Goal: Task Accomplishment & Management: Complete application form

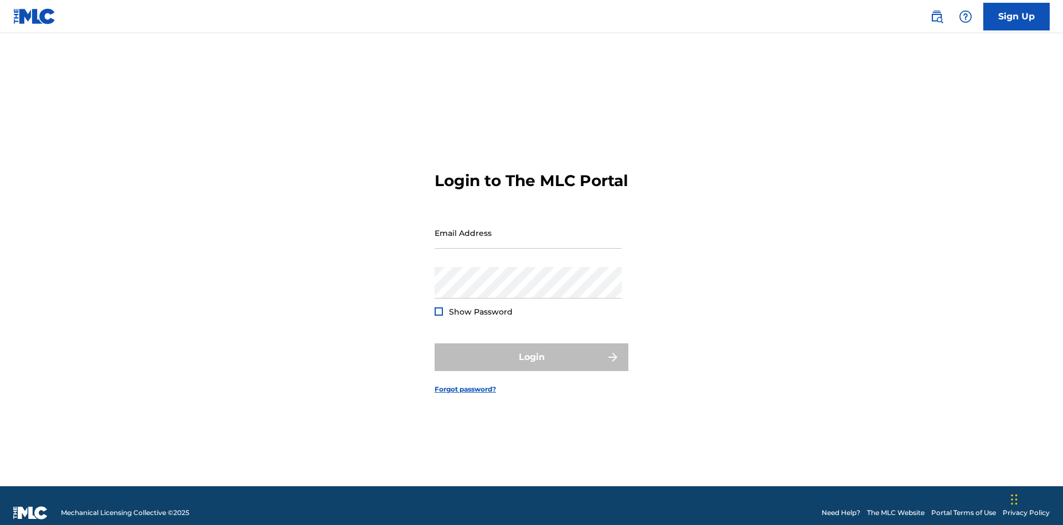
scroll to position [14, 0]
click at [528, 228] on input "Email Address" at bounding box center [528, 233] width 187 height 32
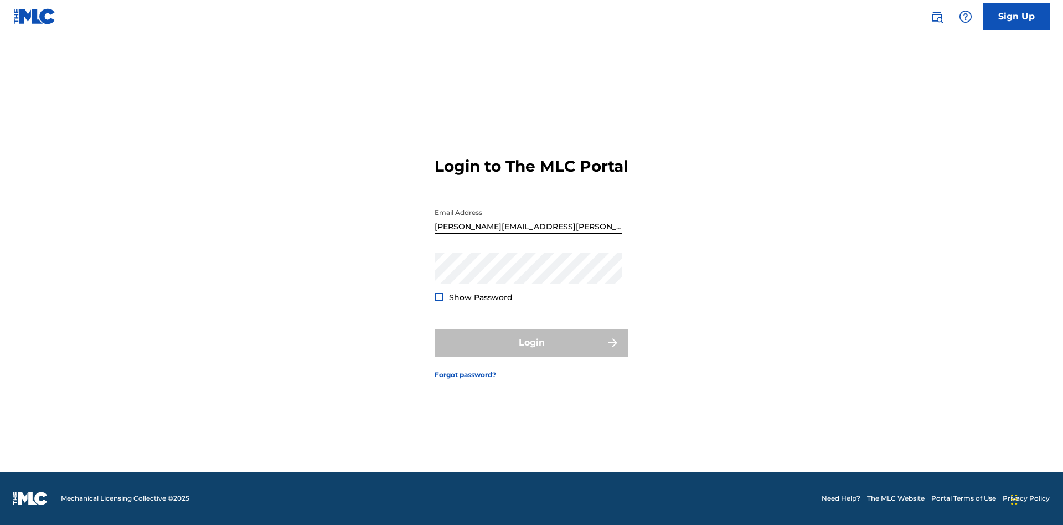
type input "[PERSON_NAME][EMAIL_ADDRESS][PERSON_NAME][DOMAIN_NAME]"
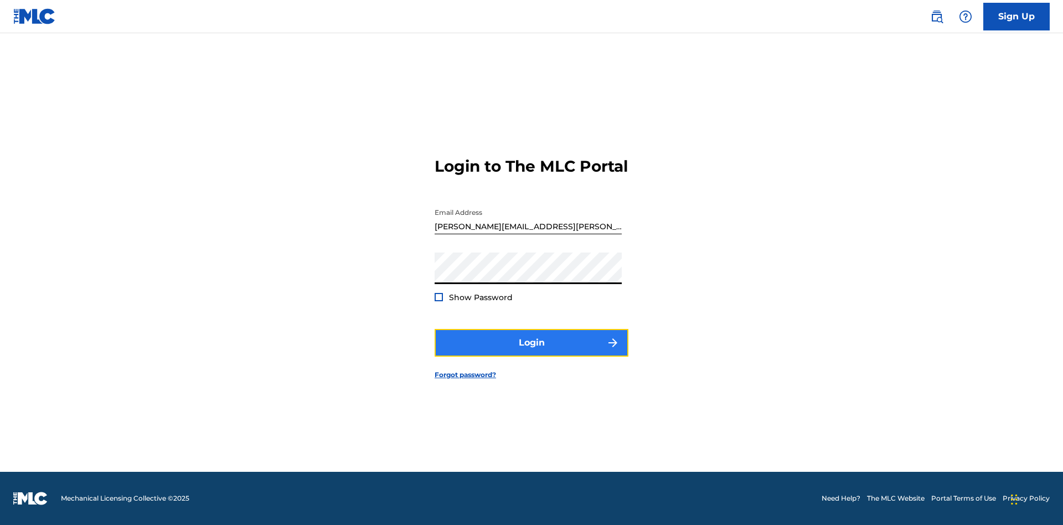
click at [532, 352] on button "Login" at bounding box center [532, 343] width 194 height 28
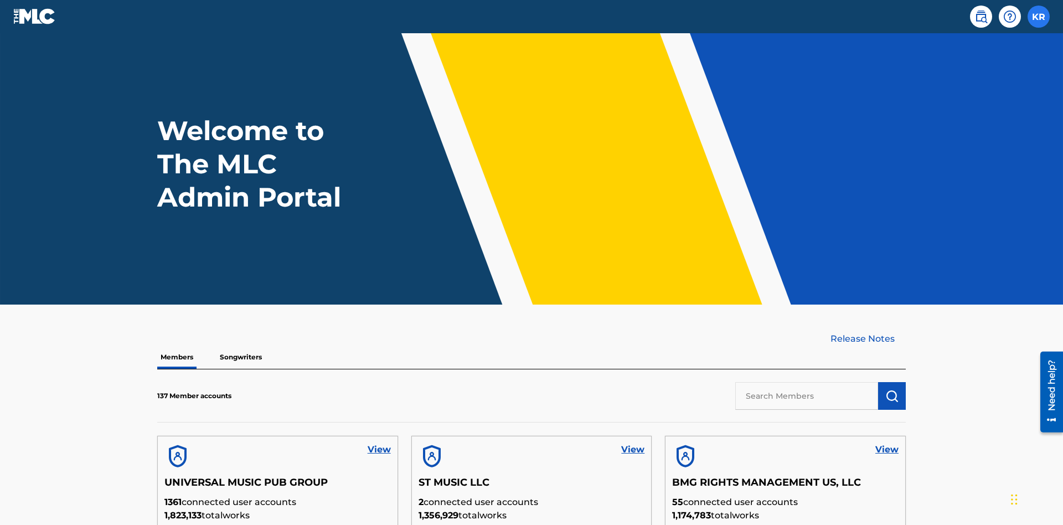
click at [1039, 16] on label at bounding box center [1039, 17] width 22 height 22
click at [1039, 17] on input "KR [PERSON_NAME] [PERSON_NAME][EMAIL_ADDRESS][PERSON_NAME][DOMAIN_NAME] Profile…" at bounding box center [1039, 17] width 0 height 0
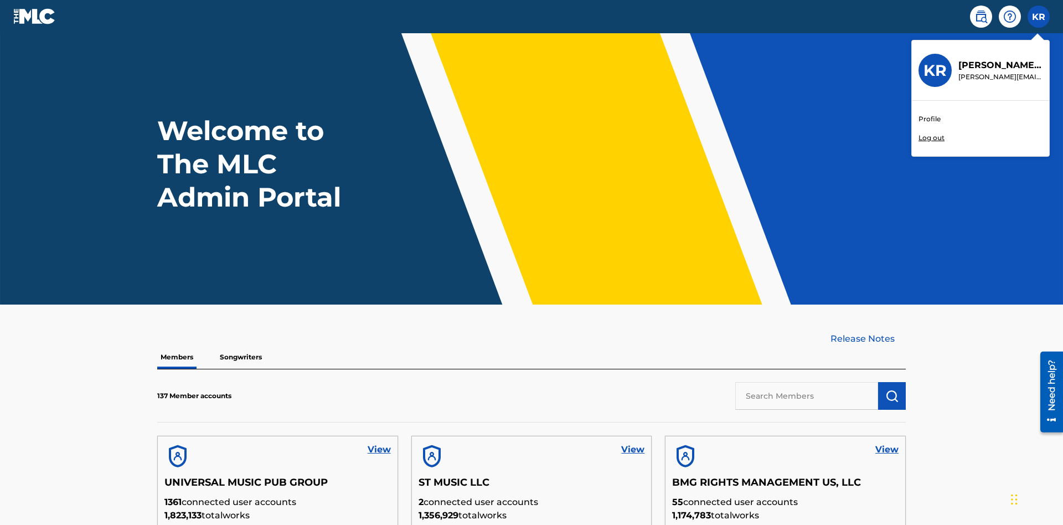
click at [929, 119] on link "Profile" at bounding box center [930, 119] width 22 height 10
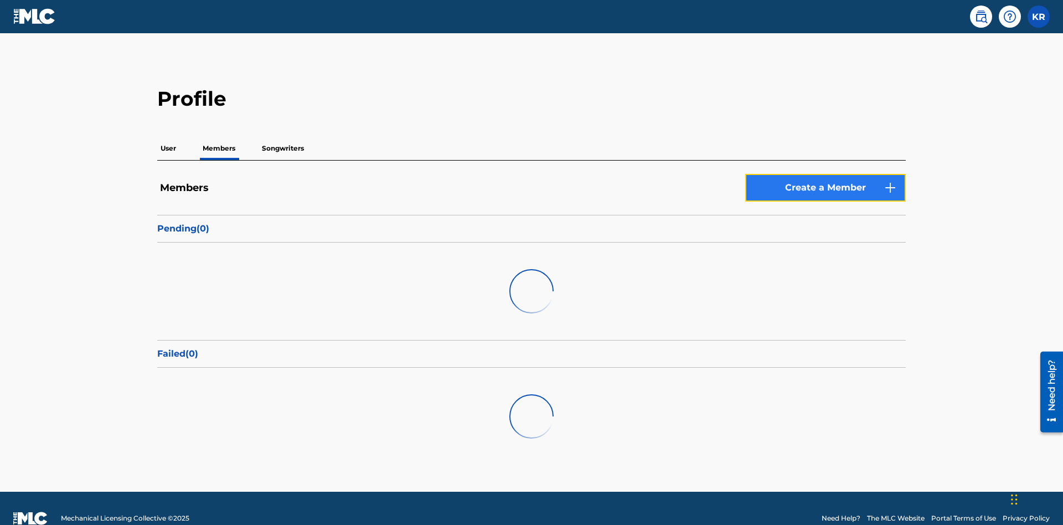
click at [826, 174] on link "Create a Member" at bounding box center [825, 188] width 161 height 28
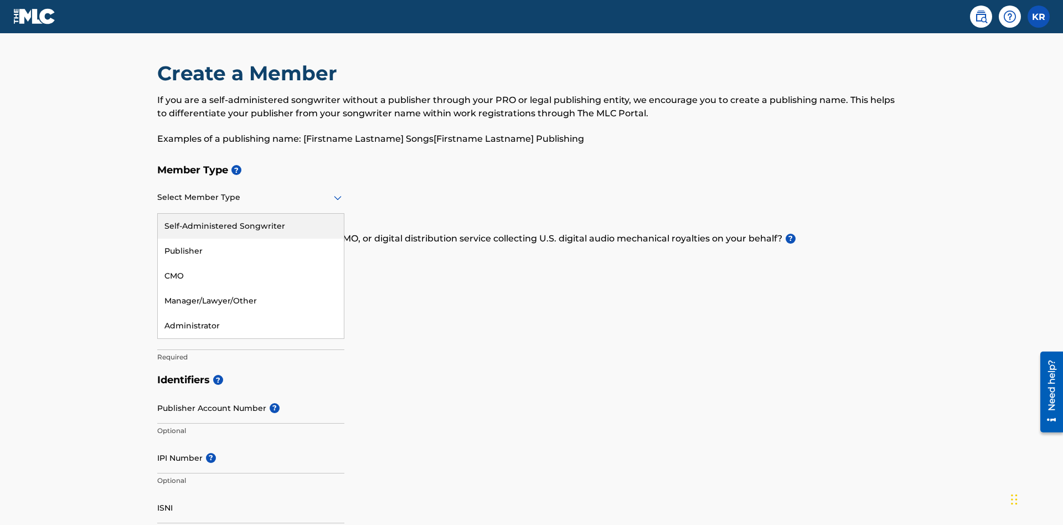
click at [251, 214] on div "Self-Administered Songwriter" at bounding box center [251, 226] width 186 height 25
click at [158, 255] on input "text" at bounding box center [158, 261] width 2 height 12
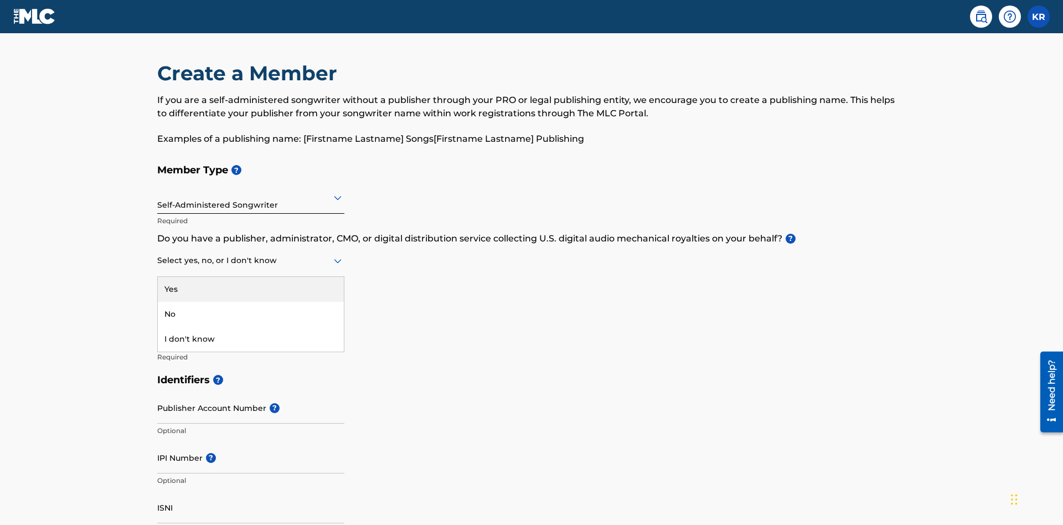
click at [251, 302] on div "No" at bounding box center [251, 314] width 186 height 25
click at [251, 318] on input "Member name" at bounding box center [250, 334] width 187 height 32
type input "Z2025.09.28.04.26.00"
type input "[STREET_ADDRESS]"
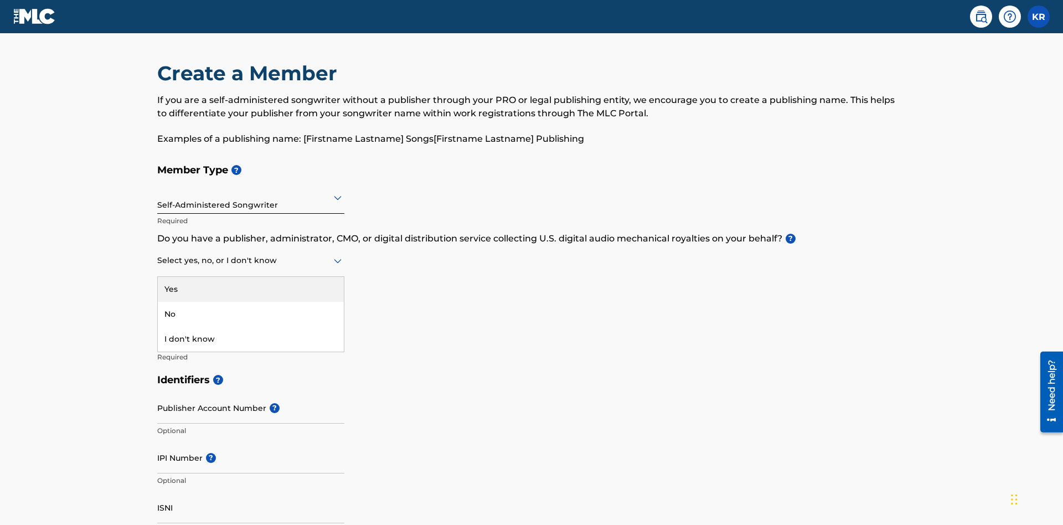
type input "Unit A"
type input "[PERSON_NAME]"
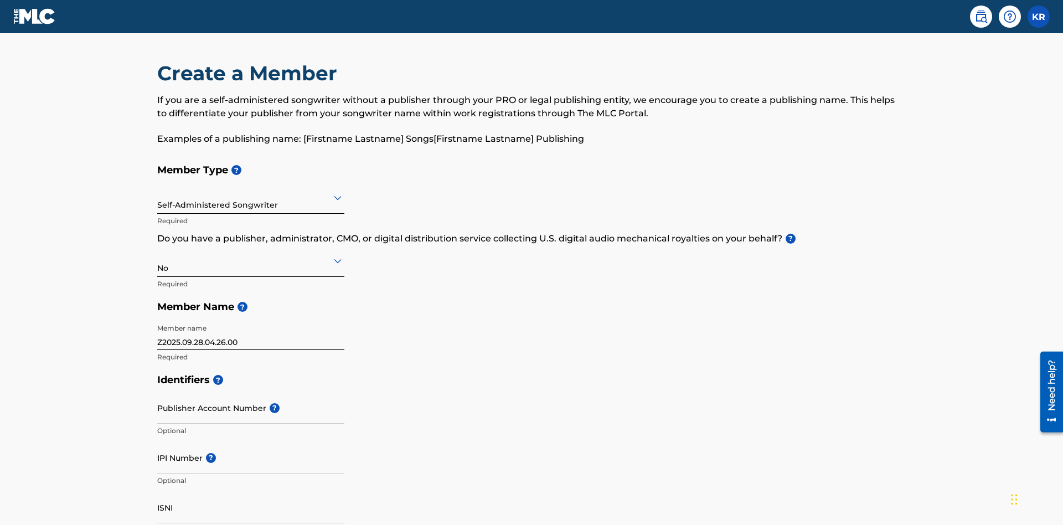
type input "[GEOGRAPHIC_DATA]"
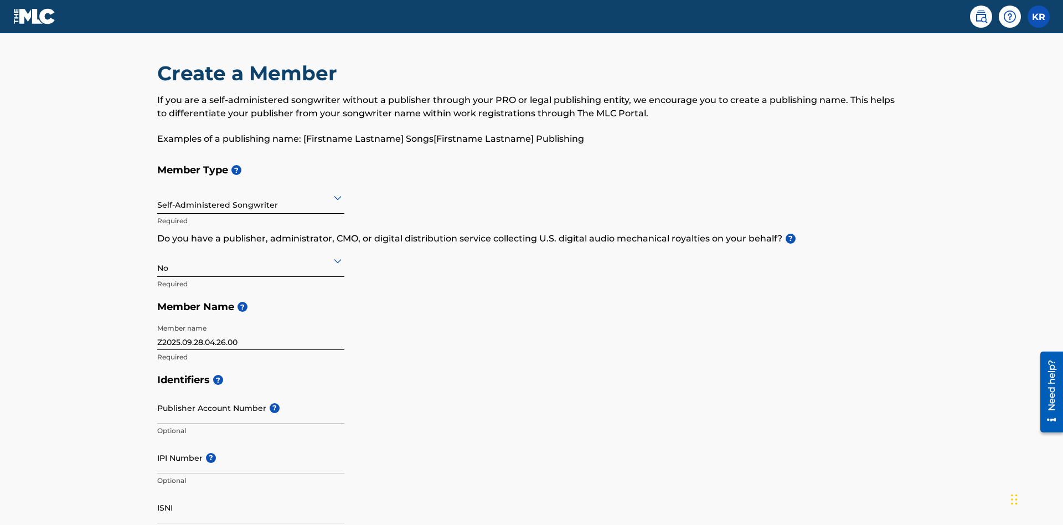
type input "43140"
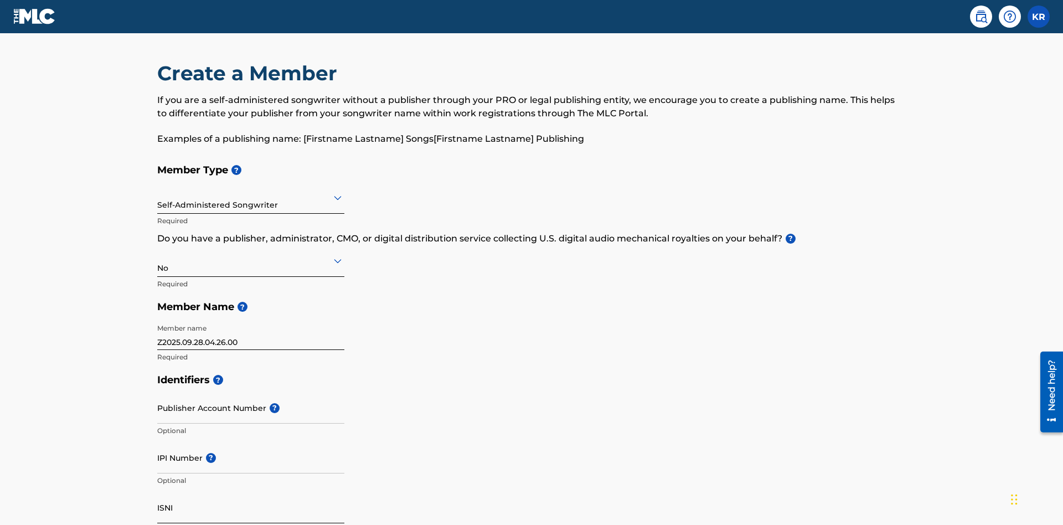
click at [251, 392] on input "Publisher Account Number ?" at bounding box center [250, 408] width 187 height 32
click at [251, 442] on input "IPI Number ?" at bounding box center [250, 458] width 187 height 32
click at [251, 492] on input "ISNI" at bounding box center [250, 508] width 187 height 32
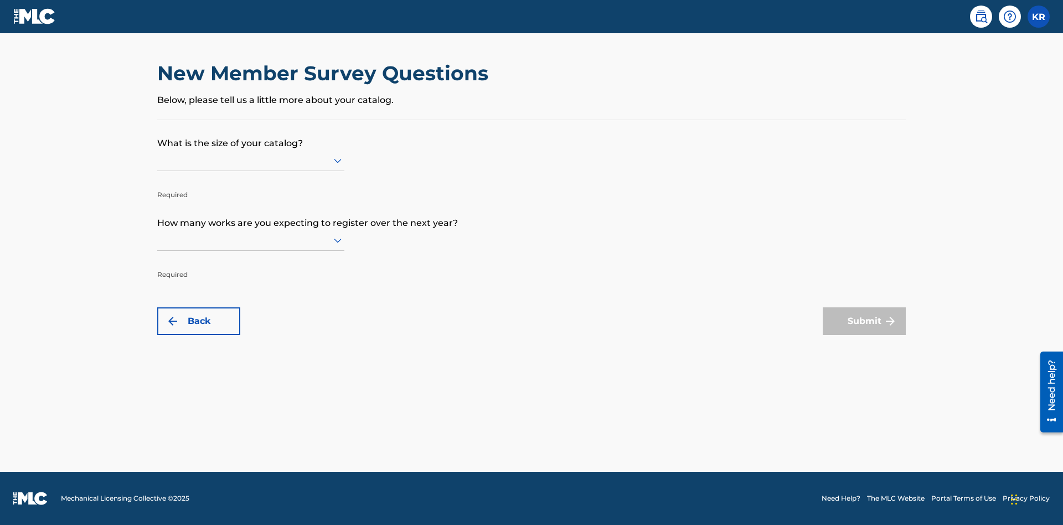
click at [158, 160] on input "text" at bounding box center [158, 161] width 2 height 12
click at [158, 240] on input "text" at bounding box center [158, 240] width 2 height 12
